Goal: Information Seeking & Learning: Find specific page/section

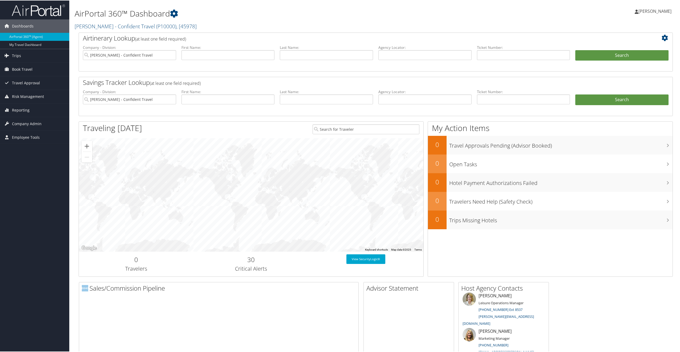
click at [663, 8] on span "[PERSON_NAME]" at bounding box center [655, 11] width 33 height 6
click at [174, 13] on icon at bounding box center [174, 13] width 8 height 8
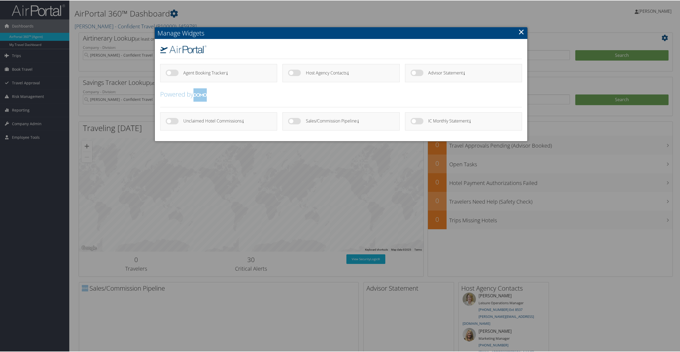
click at [417, 122] on label at bounding box center [417, 120] width 13 height 6
click at [417, 122] on input "checkbox" at bounding box center [414, 121] width 3 height 3
checkbox input "true"
click at [243, 122] on h4 "Unclaimed Hotel Commissions" at bounding box center [225, 120] width 84 height 5
click at [170, 119] on label at bounding box center [172, 120] width 13 height 6
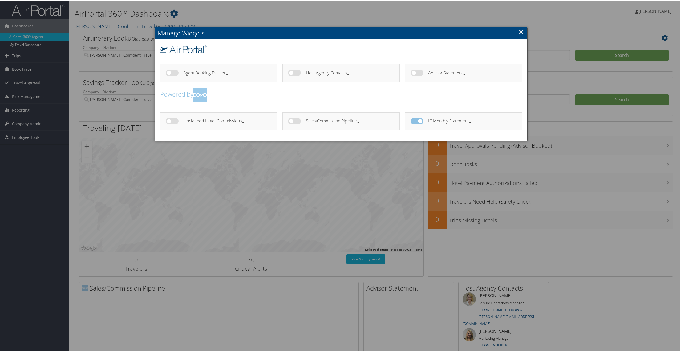
click at [170, 120] on input "checkbox" at bounding box center [169, 121] width 3 height 3
checkbox input "true"
click at [286, 121] on div "Sales/Commission Pipeline" at bounding box center [341, 121] width 117 height 18
click at [296, 120] on label at bounding box center [294, 120] width 13 height 6
click at [294, 120] on label at bounding box center [294, 120] width 13 height 6
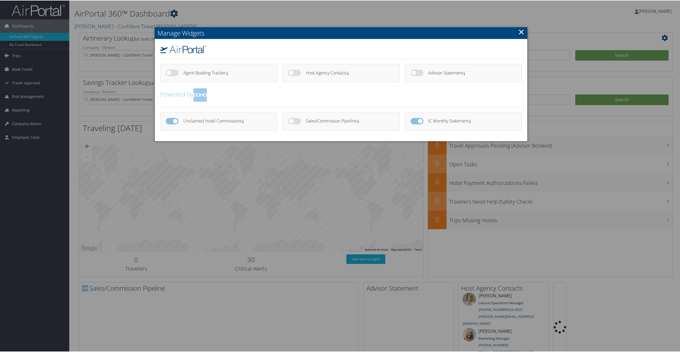
click at [416, 74] on label at bounding box center [417, 72] width 13 height 6
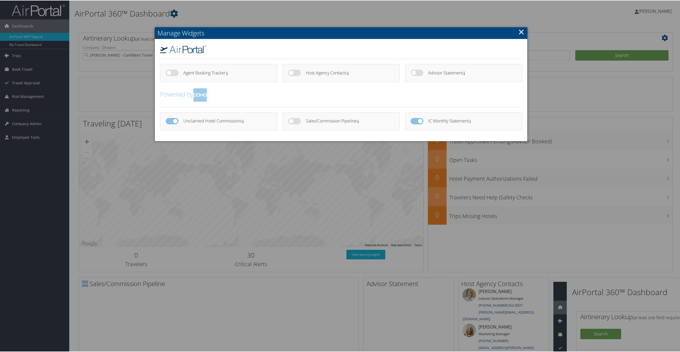
click at [327, 94] on h2 "Powered by" at bounding box center [341, 94] width 362 height 13
click at [307, 123] on div "Sales/Commission Pipeline" at bounding box center [350, 121] width 88 height 8
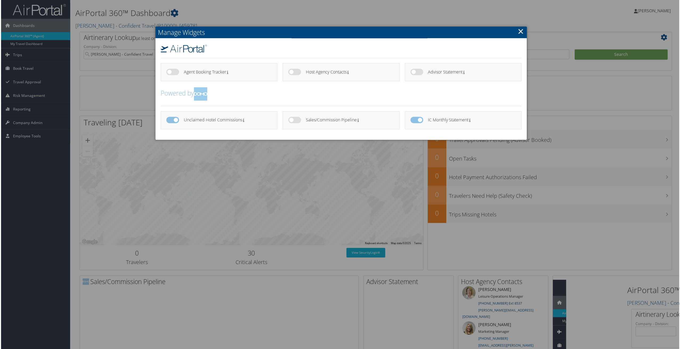
click at [297, 119] on label at bounding box center [294, 120] width 13 height 6
click at [0, 0] on input "checkbox" at bounding box center [0, 0] width 0 height 0
click at [176, 120] on label at bounding box center [172, 120] width 13 height 6
click at [0, 0] on input "checkbox" at bounding box center [0, 0] width 0 height 0
click at [518, 33] on link "×" at bounding box center [521, 31] width 6 height 11
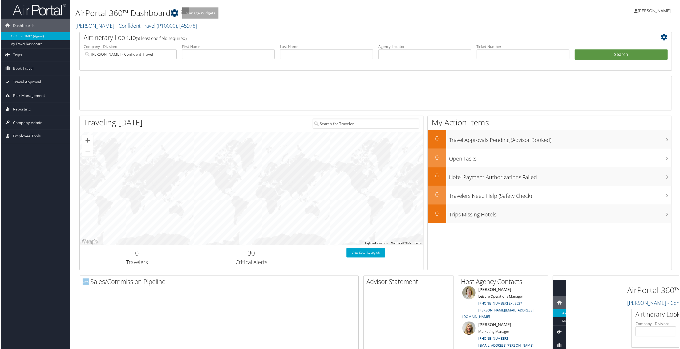
click at [173, 13] on icon at bounding box center [174, 13] width 8 height 8
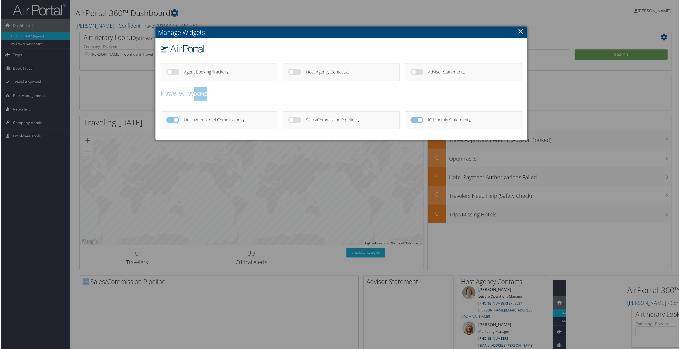
click at [167, 123] on label at bounding box center [172, 120] width 13 height 6
click at [168, 123] on input "checkbox" at bounding box center [169, 121] width 3 height 3
click at [170, 121] on label at bounding box center [172, 120] width 13 height 6
click at [170, 121] on input "checkbox" at bounding box center [169, 121] width 3 height 3
click at [170, 121] on label at bounding box center [172, 120] width 13 height 6
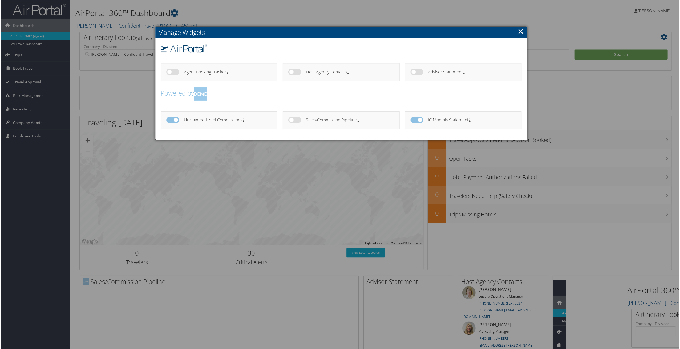
click at [170, 121] on input "checkbox" at bounding box center [169, 121] width 3 height 3
click at [170, 121] on label at bounding box center [172, 120] width 13 height 6
click at [170, 121] on input "checkbox" at bounding box center [169, 121] width 3 height 3
checkbox input "true"
click at [203, 121] on h4 "Unclaimed Hotel Commissions" at bounding box center [225, 120] width 84 height 5
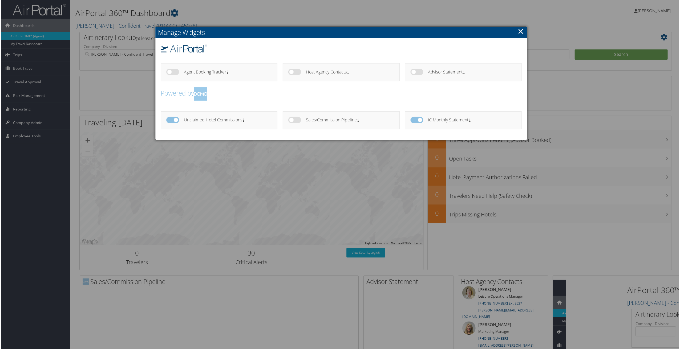
click at [520, 33] on link "×" at bounding box center [521, 31] width 6 height 11
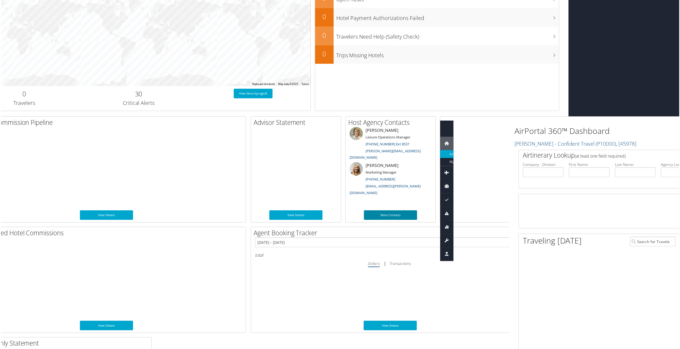
scroll to position [160, 242]
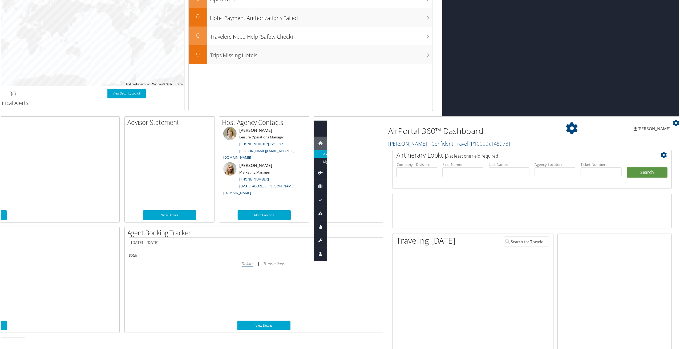
click at [676, 123] on icon at bounding box center [677, 123] width 6 height 6
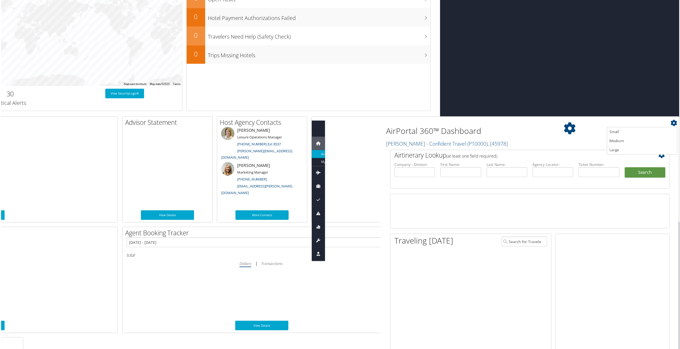
scroll to position [0, 715]
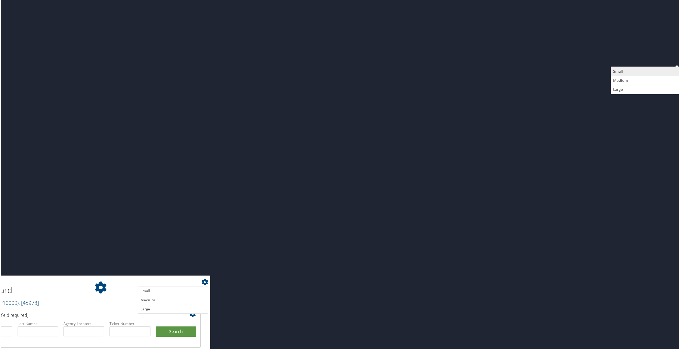
click at [619, 70] on link "Small" at bounding box center [647, 71] width 70 height 9
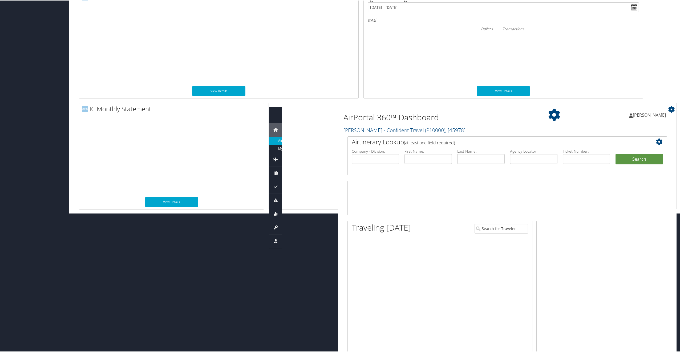
scroll to position [444, 0]
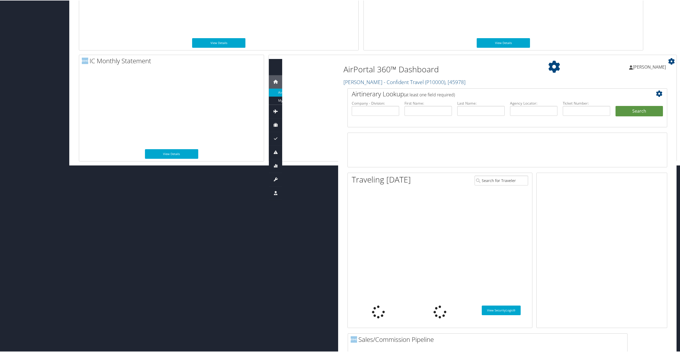
click at [671, 61] on icon at bounding box center [672, 61] width 6 height 6
click at [554, 69] on div "Peter Boll Peter Boll My Settings Travel Agency Contacts Log Consulting Time Vi…" at bounding box center [609, 68] width 136 height 21
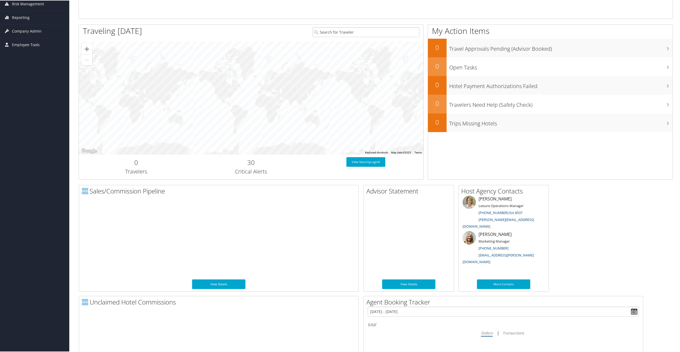
scroll to position [0, 0]
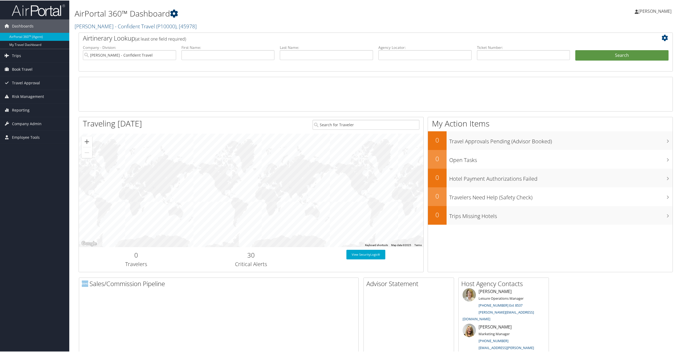
click at [174, 13] on icon at bounding box center [174, 13] width 8 height 8
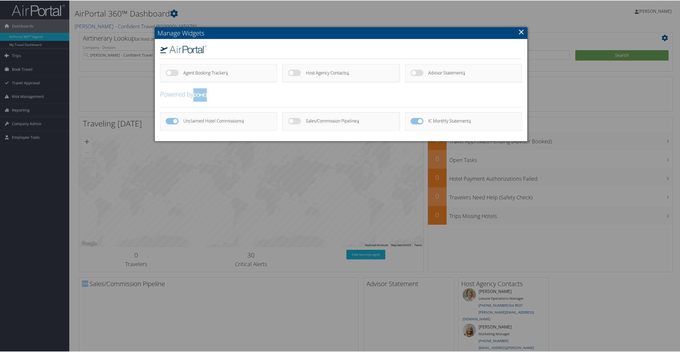
click at [173, 117] on label at bounding box center [172, 120] width 13 height 6
click at [172, 120] on input "checkbox" at bounding box center [169, 121] width 3 height 3
click at [170, 120] on label at bounding box center [172, 120] width 13 height 6
click at [170, 120] on input "checkbox" at bounding box center [169, 121] width 3 height 3
click at [170, 120] on label at bounding box center [172, 120] width 13 height 6
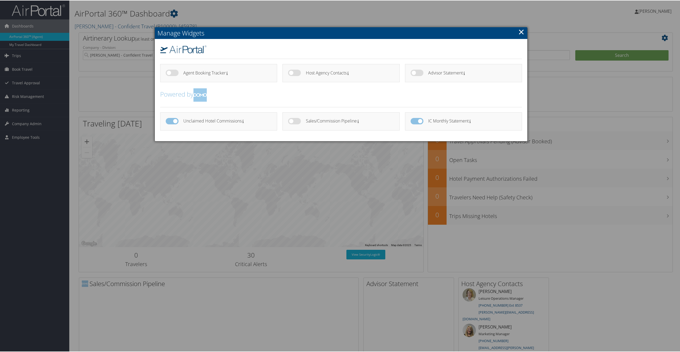
click at [170, 120] on input "checkbox" at bounding box center [169, 121] width 3 height 3
checkbox input "false"
click at [231, 120] on h4 "Unclaimed Hotel Commissions" at bounding box center [225, 120] width 84 height 5
click at [243, 120] on icon at bounding box center [243, 120] width 1 height 3
click at [223, 124] on div "Unclaimed Hotel Commissions" at bounding box center [227, 121] width 88 height 8
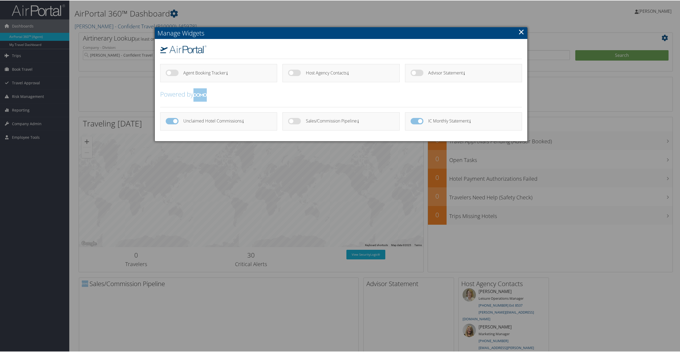
click at [422, 119] on label at bounding box center [417, 120] width 13 height 6
click at [417, 120] on input "checkbox" at bounding box center [414, 121] width 3 height 3
checkbox input "true"
click at [518, 31] on link "×" at bounding box center [521, 31] width 6 height 11
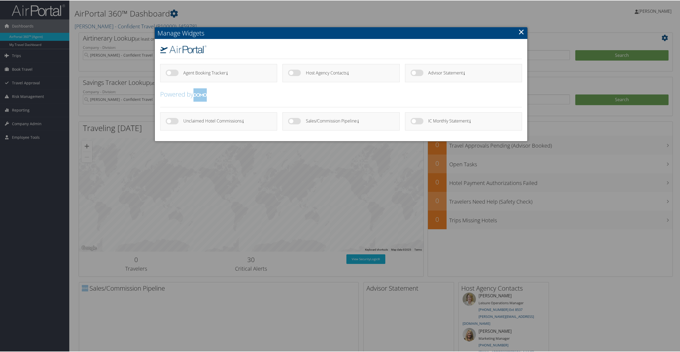
click at [414, 119] on label at bounding box center [417, 120] width 13 height 6
click at [414, 120] on input "checkbox" at bounding box center [414, 121] width 3 height 3
checkbox input "true"
click at [520, 32] on link "×" at bounding box center [521, 31] width 6 height 11
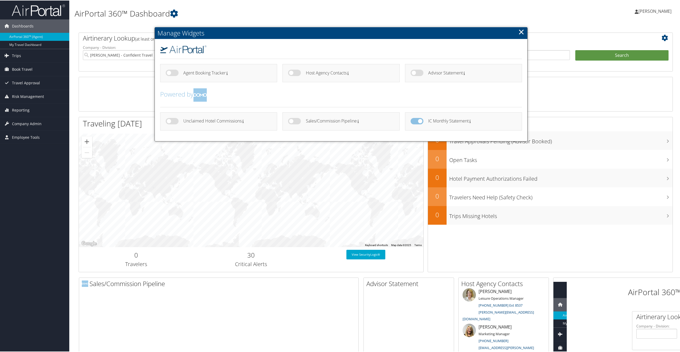
click at [520, 32] on link "×" at bounding box center [521, 31] width 6 height 11
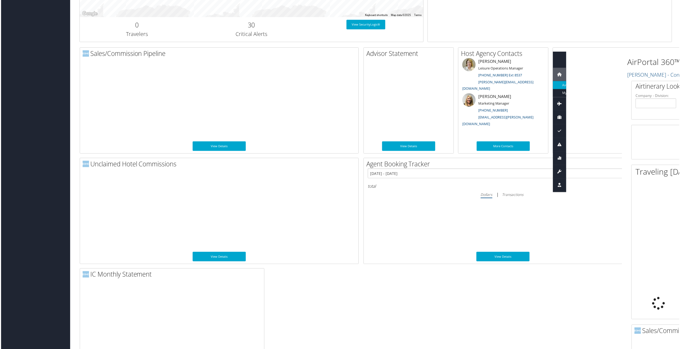
scroll to position [213, 0]
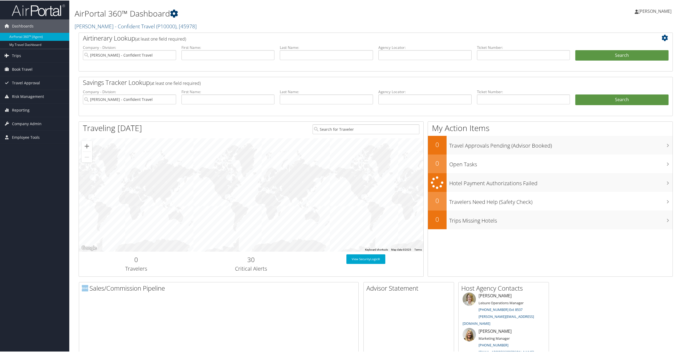
click at [174, 16] on icon at bounding box center [174, 13] width 8 height 8
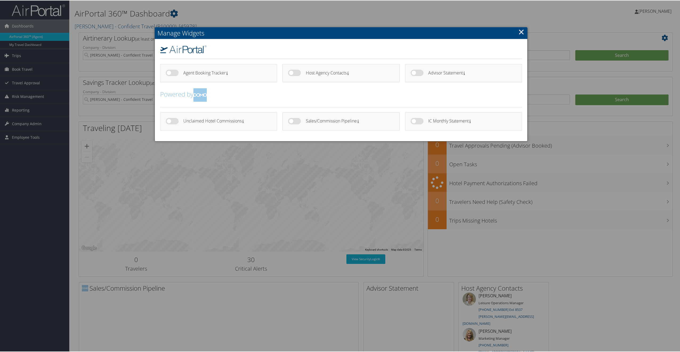
click at [518, 32] on link "×" at bounding box center [521, 31] width 6 height 11
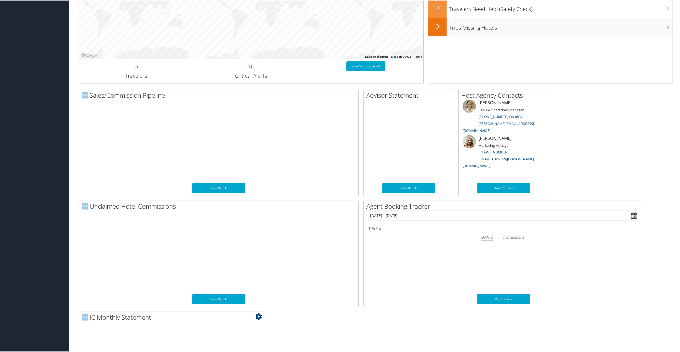
scroll to position [262, 0]
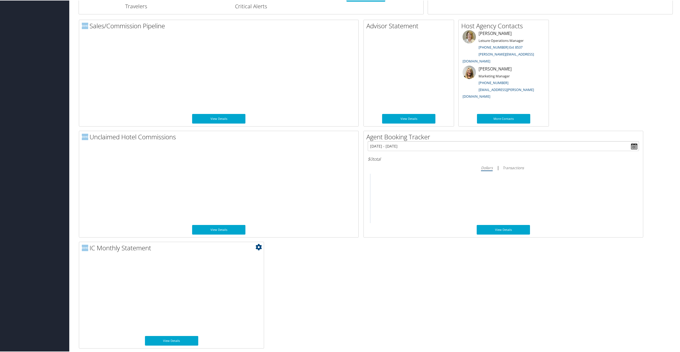
click at [262, 245] on h2 "IC Monthly Statement" at bounding box center [173, 247] width 182 height 9
click at [260, 245] on icon at bounding box center [259, 246] width 6 height 6
click at [245, 269] on link "Large" at bounding box center [227, 273] width 70 height 9
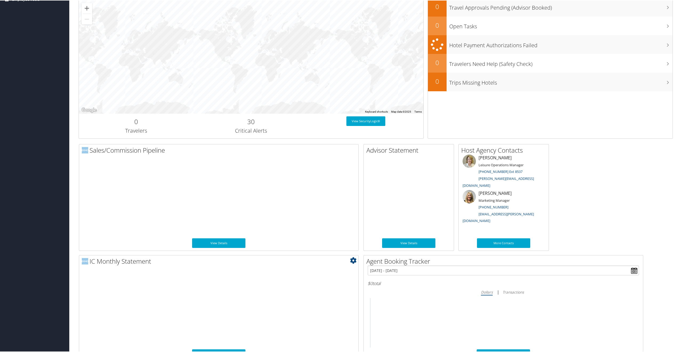
scroll to position [138, 0]
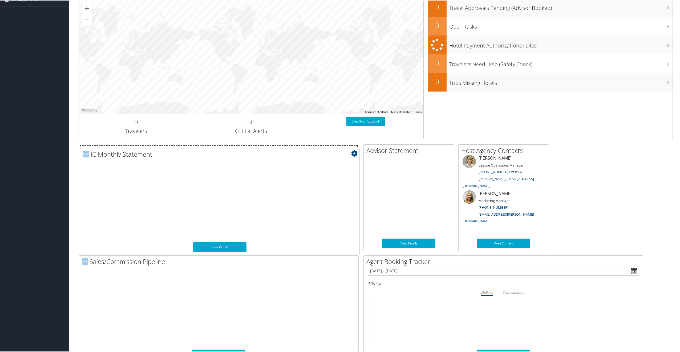
drag, startPoint x: 294, startPoint y: 262, endPoint x: 295, endPoint y: 155, distance: 107.2
click at [295, 155] on h2 "IC Monthly Statement" at bounding box center [221, 153] width 277 height 9
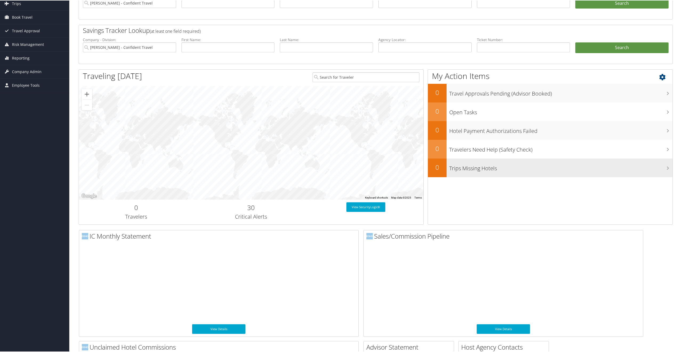
scroll to position [49, 0]
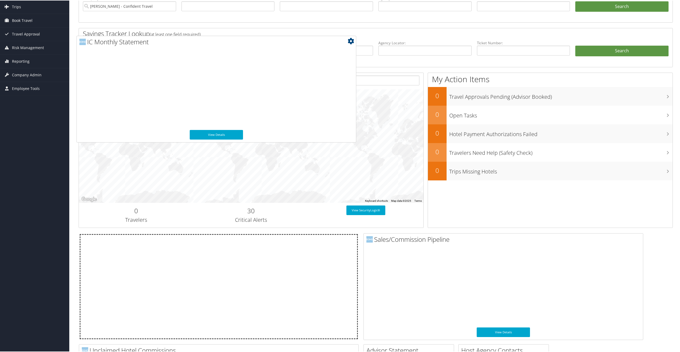
drag, startPoint x: 260, startPoint y: 240, endPoint x: 257, endPoint y: 43, distance: 197.3
click at [257, 43] on h2 "IC Monthly Statement" at bounding box center [217, 41] width 277 height 9
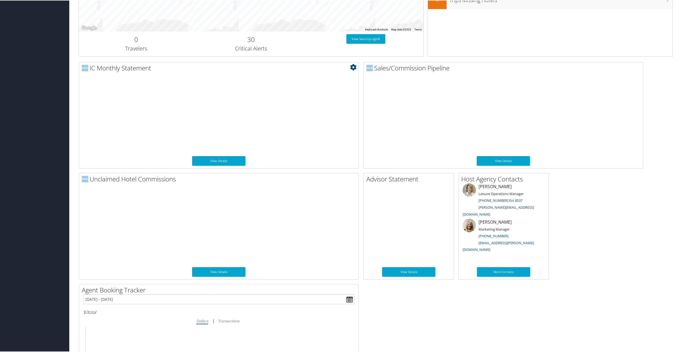
scroll to position [227, 0]
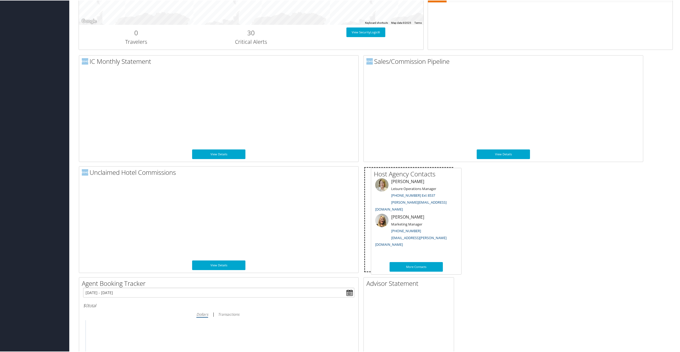
drag, startPoint x: 530, startPoint y: 169, endPoint x: 443, endPoint y: 171, distance: 87.4
click at [443, 171] on h2 "Host Agency Contacts" at bounding box center [417, 173] width 87 height 9
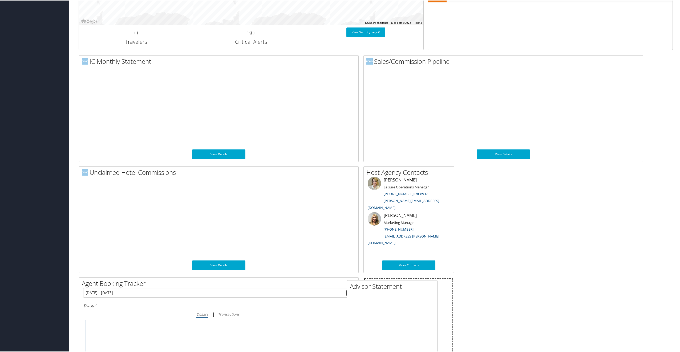
drag, startPoint x: 513, startPoint y: 171, endPoint x: 402, endPoint y: 284, distance: 159.3
click at [402, 284] on h2 "Advisor Statement" at bounding box center [393, 285] width 87 height 9
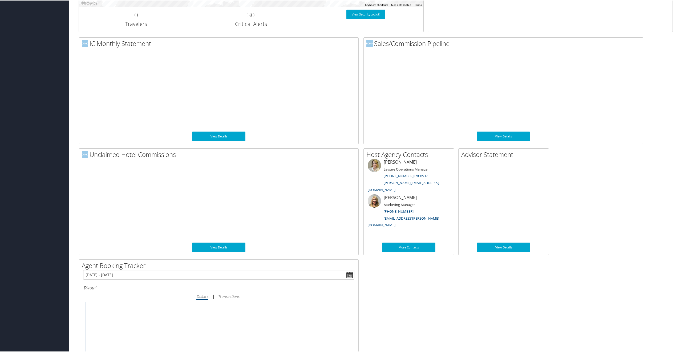
scroll to position [262, 0]
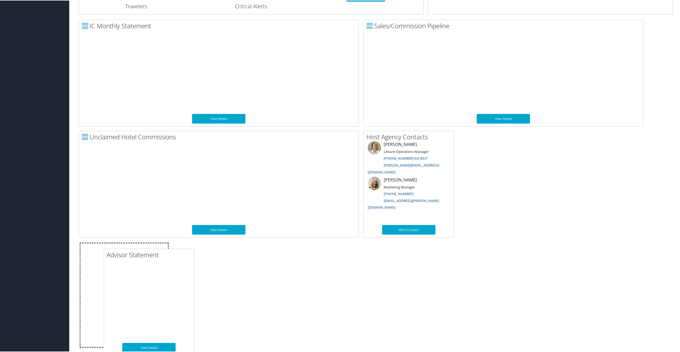
drag, startPoint x: 497, startPoint y: 134, endPoint x: 142, endPoint y: 252, distance: 373.8
click at [142, 252] on h2 "Advisor Statement" at bounding box center [150, 253] width 87 height 9
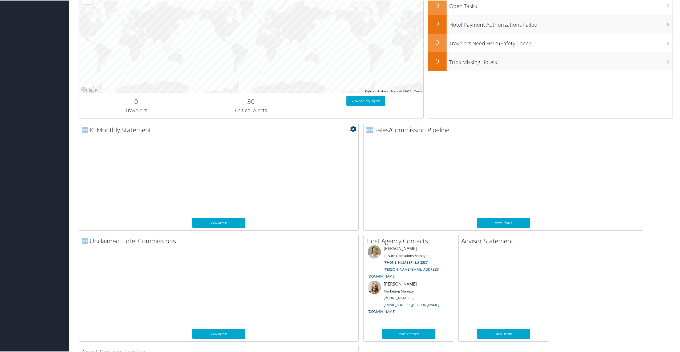
scroll to position [102, 0]
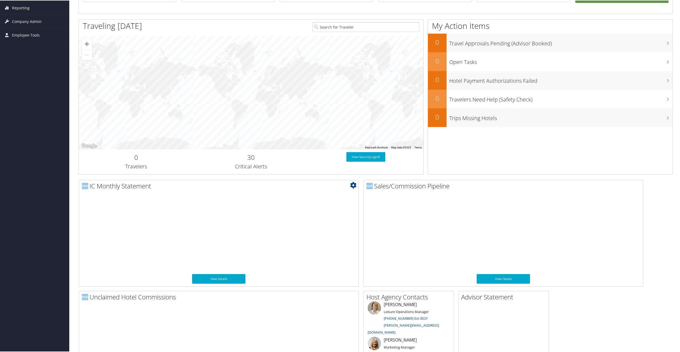
click at [352, 185] on icon at bounding box center [353, 184] width 6 height 6
click at [611, 284] on div "View Details" at bounding box center [503, 280] width 279 height 15
click at [211, 277] on link "View Details" at bounding box center [218, 278] width 53 height 10
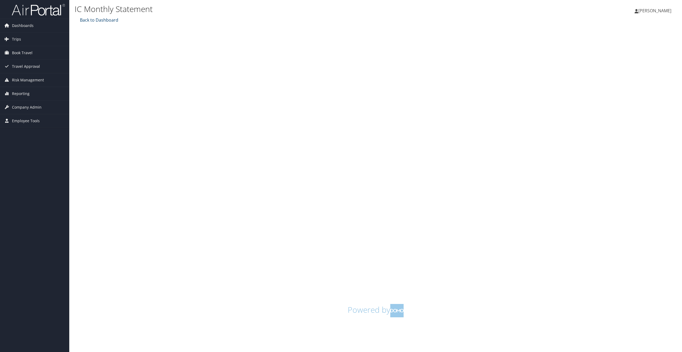
click at [102, 21] on link "Back to Dashboard" at bounding box center [99, 20] width 40 height 6
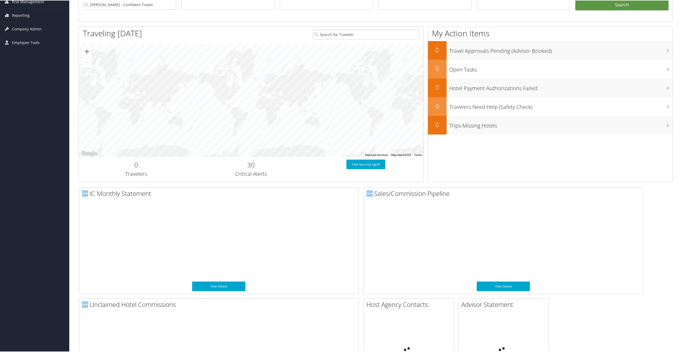
scroll to position [107, 0]
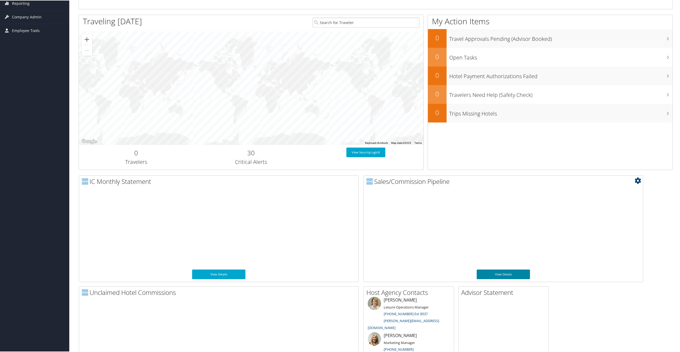
click at [514, 273] on link "View Details" at bounding box center [503, 274] width 53 height 10
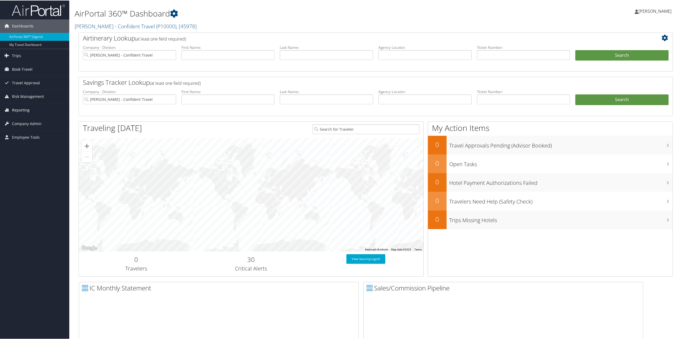
click at [36, 111] on link "Reporting" at bounding box center [34, 109] width 69 height 13
click at [38, 153] on span "Employee Tools" at bounding box center [26, 152] width 28 height 13
click at [38, 191] on link "Advisor Statement" at bounding box center [34, 187] width 69 height 8
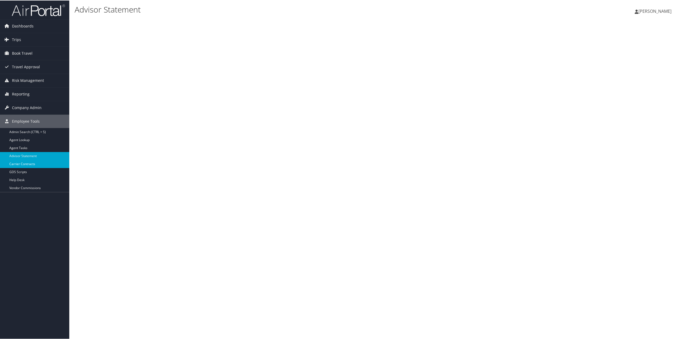
click at [26, 163] on link "Carrier Contracts" at bounding box center [34, 163] width 69 height 8
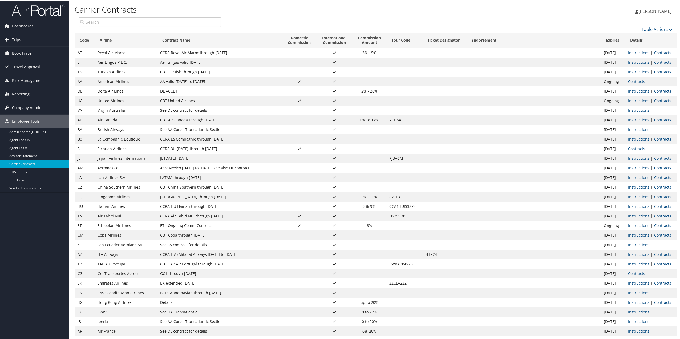
click at [118, 19] on input "search" at bounding box center [150, 22] width 143 height 10
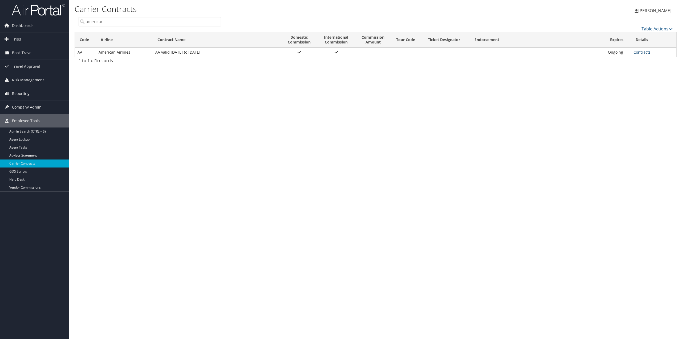
click at [642, 52] on link "Contracts" at bounding box center [642, 52] width 17 height 5
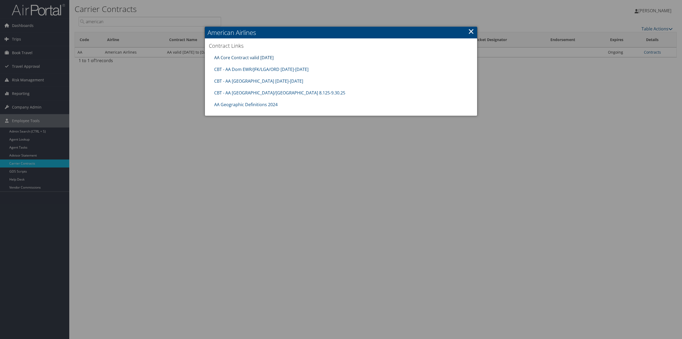
click at [261, 58] on link "AA Core Contract valid [DATE]" at bounding box center [243, 58] width 59 height 6
click at [173, 113] on div at bounding box center [341, 169] width 682 height 339
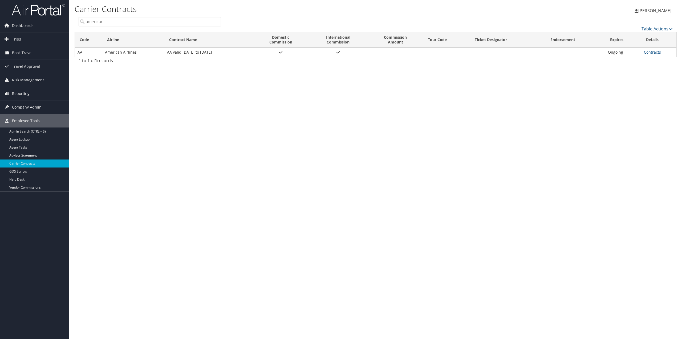
click at [127, 23] on input "american" at bounding box center [150, 22] width 143 height 10
type input "delta"
click at [352, 90] on div "Carrier Contracts Peter Boll Peter Boll My Settings Travel Agency Contacts Log …" at bounding box center [375, 169] width 613 height 339
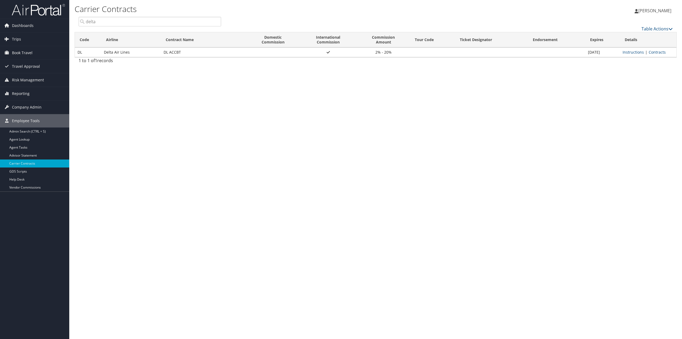
click at [200, 88] on div "Carrier Contracts Peter Boll Peter Boll My Settings Travel Agency Contacts Log …" at bounding box center [375, 169] width 613 height 339
click at [25, 27] on span "Dashboards" at bounding box center [23, 25] width 22 height 13
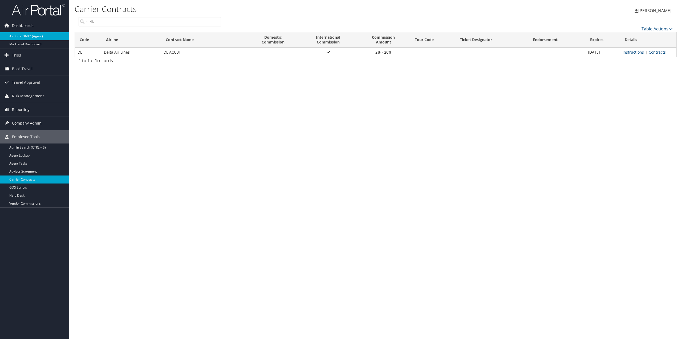
click at [25, 35] on link "AirPortal 360™ (Agent)" at bounding box center [34, 36] width 69 height 8
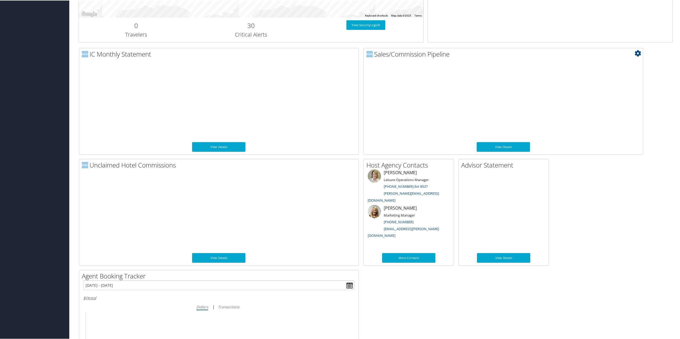
scroll to position [251, 0]
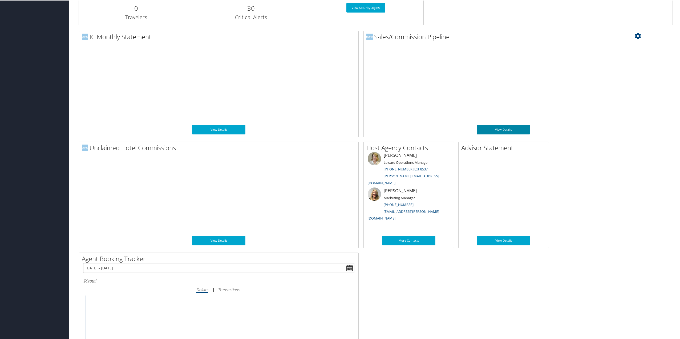
click at [511, 125] on link "View Details" at bounding box center [503, 129] width 53 height 10
